Goal: Connect with others: Connect with others

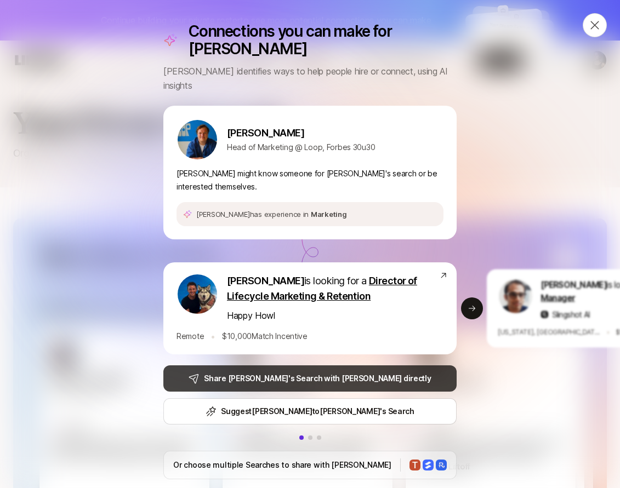
click at [361, 372] on p "Share [PERSON_NAME]'s Search with [PERSON_NAME] directly" at bounding box center [317, 378] width 227 height 13
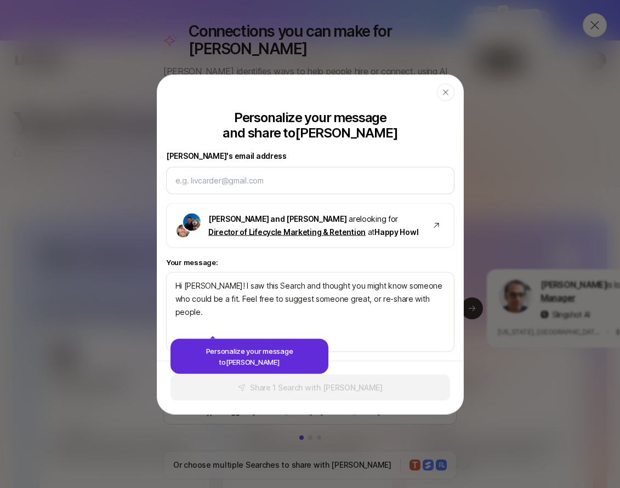
click at [446, 90] on icon "button" at bounding box center [445, 92] width 9 height 9
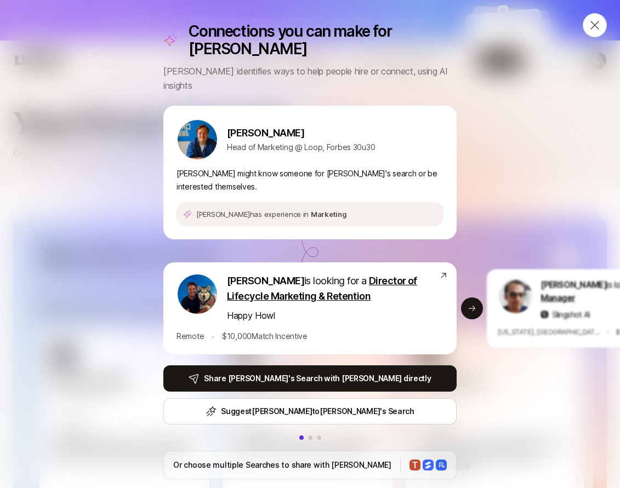
click at [73, 301] on div "Connections you can make for [PERSON_NAME] identifies ways to help people hire …" at bounding box center [310, 244] width 620 height 488
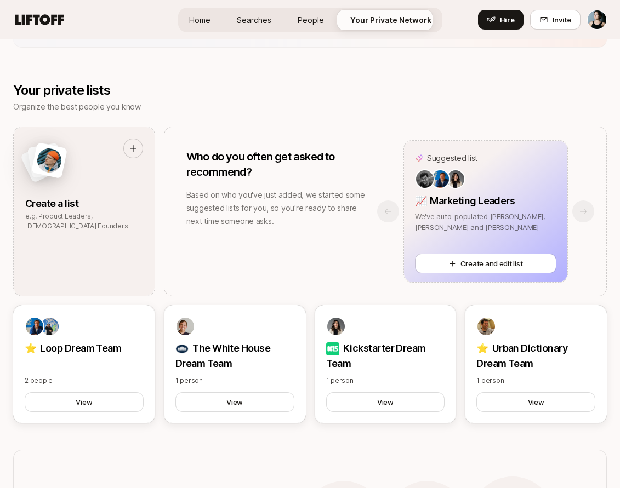
scroll to position [609, 0]
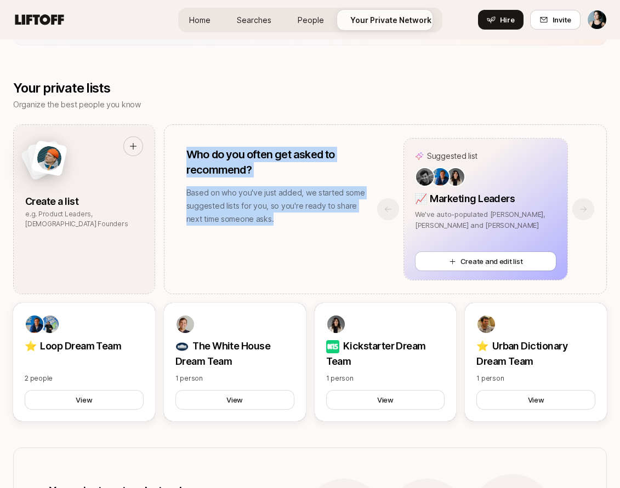
drag, startPoint x: 279, startPoint y: 218, endPoint x: 181, endPoint y: 145, distance: 122.1
click at [181, 145] on div "Who do you often get asked to recommend? Based on who you've just added, we sta…" at bounding box center [385, 209] width 443 height 170
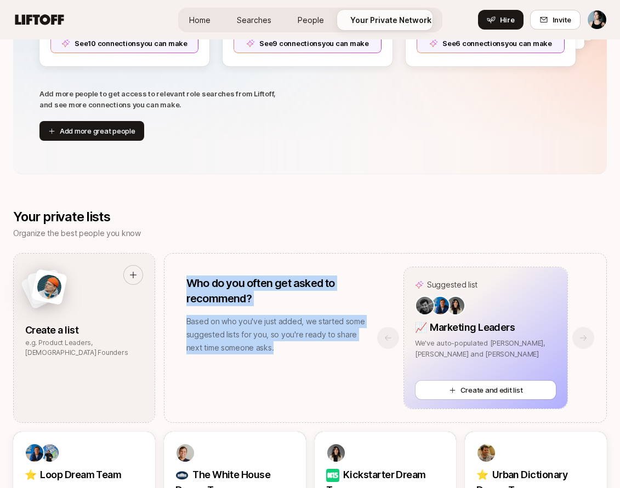
scroll to position [482, 0]
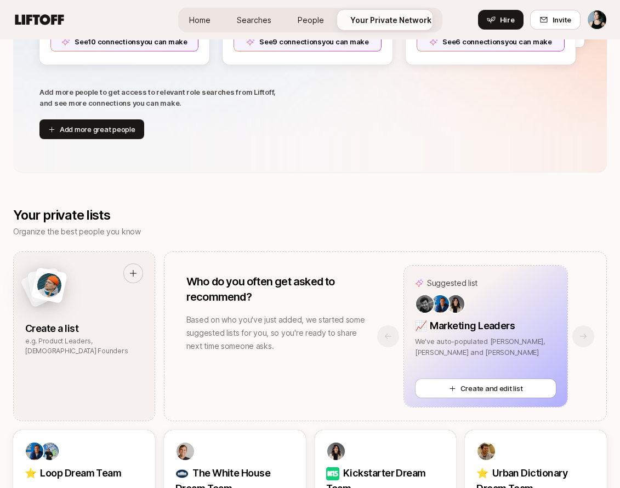
drag, startPoint x: 181, startPoint y: 145, endPoint x: 214, endPoint y: 252, distance: 111.6
click at [214, 252] on div "Who do you often get asked to recommend? Based on who you've just added, we sta…" at bounding box center [275, 313] width 179 height 123
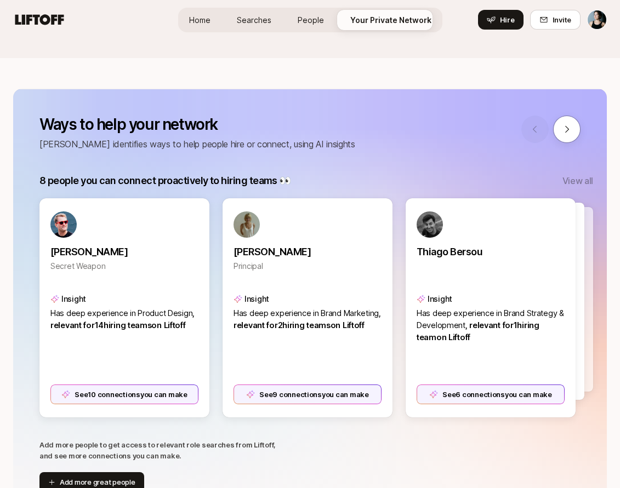
scroll to position [133, 0]
